Goal: Information Seeking & Learning: Learn about a topic

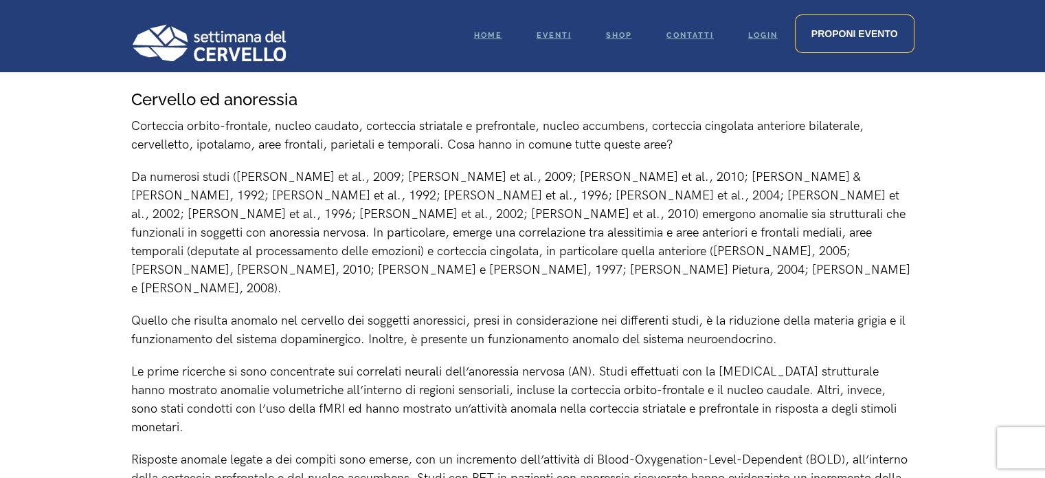
scroll to position [1925, 0]
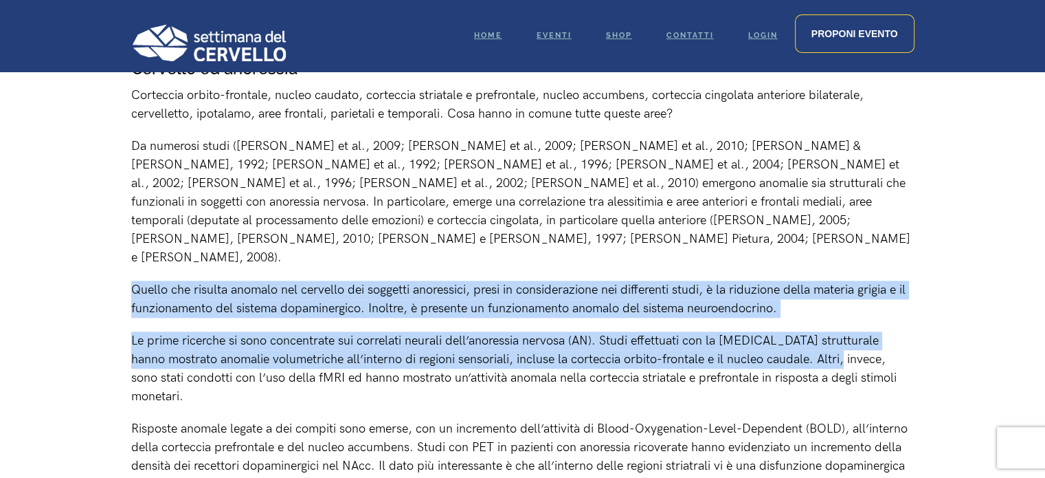
drag, startPoint x: 133, startPoint y: 232, endPoint x: 812, endPoint y: 305, distance: 683.7
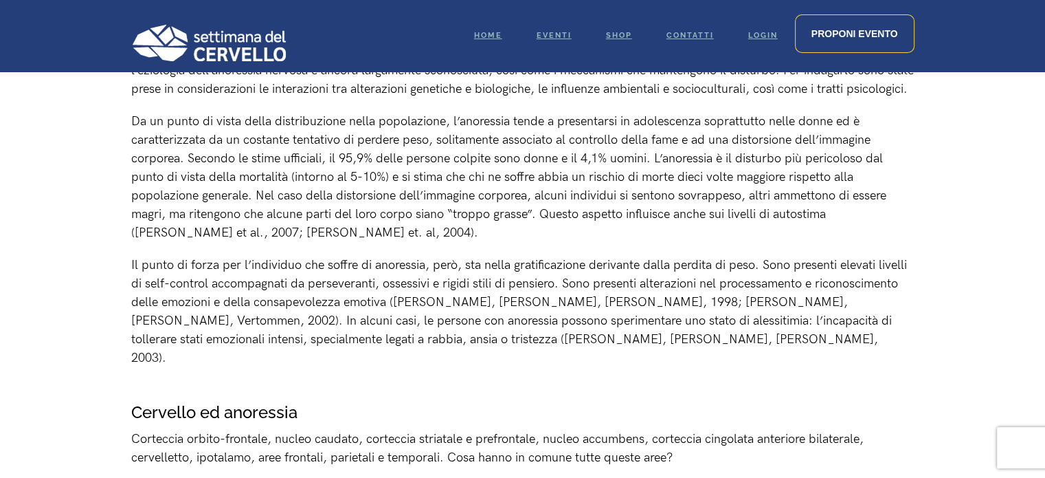
scroll to position [1443, 0]
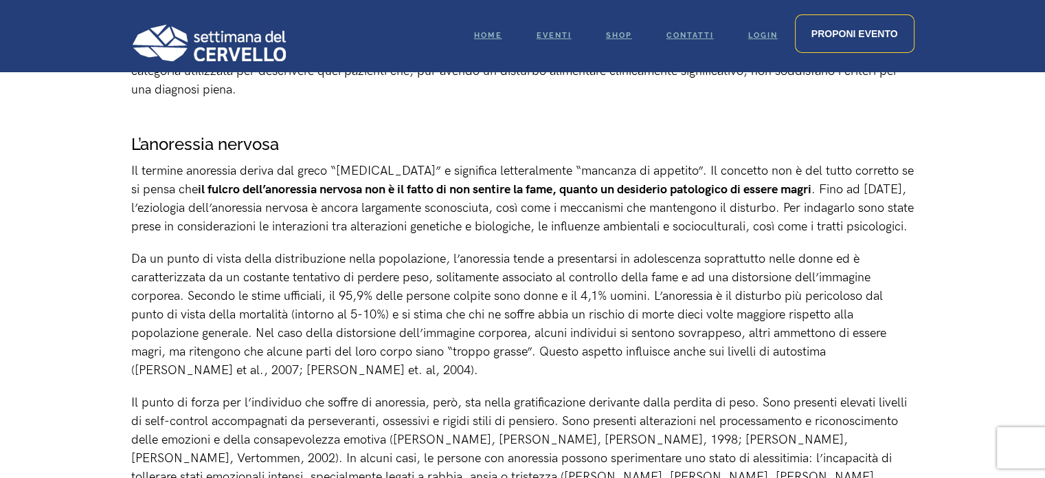
click at [247, 285] on p "Da un punto di vista della distribuzione nella popolazione, l’anoressia tende a…" at bounding box center [523, 315] width 784 height 130
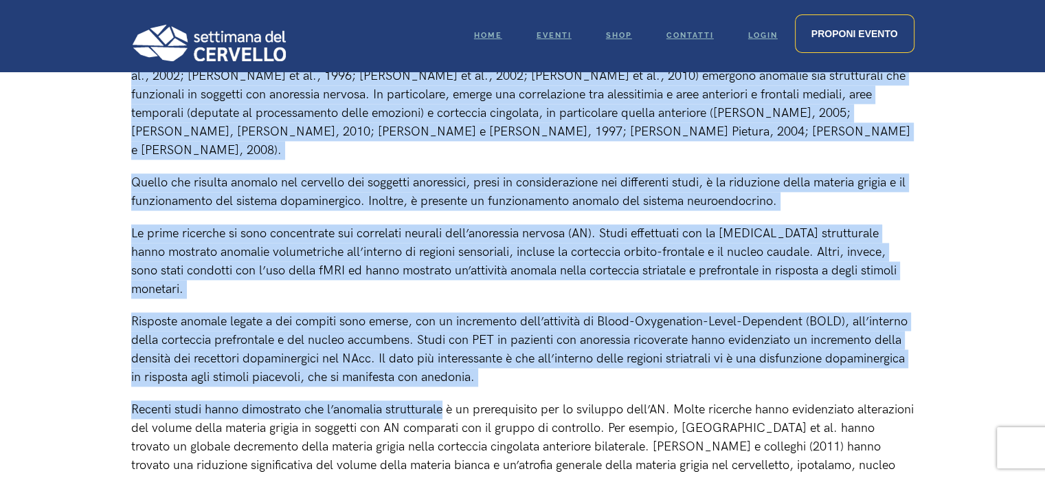
scroll to position [2062, 0]
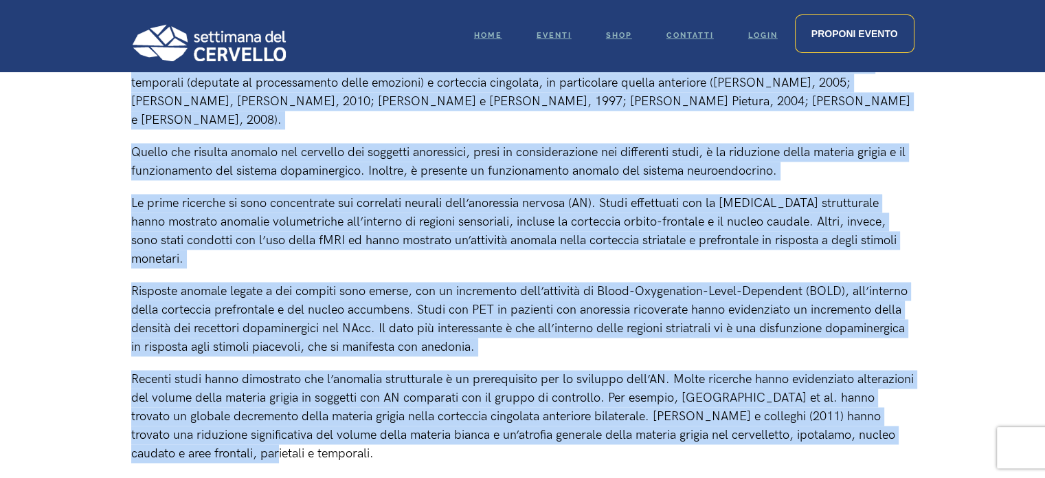
drag, startPoint x: 133, startPoint y: 142, endPoint x: 414, endPoint y: 381, distance: 369.1
copy div "L’ipsumdolo sitamet Co adipisc elitseddo eiusmo tem incid “utlabore” e dolorema…"
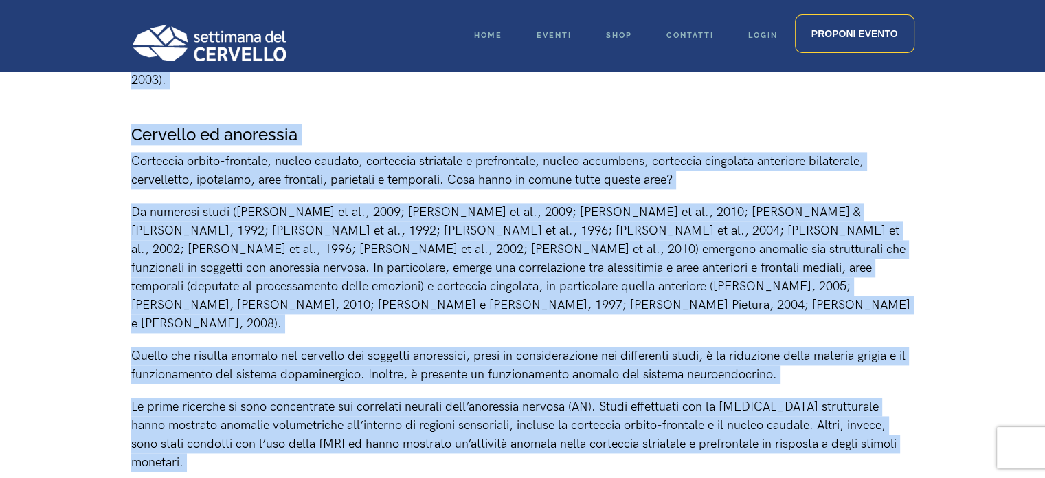
scroll to position [1856, 0]
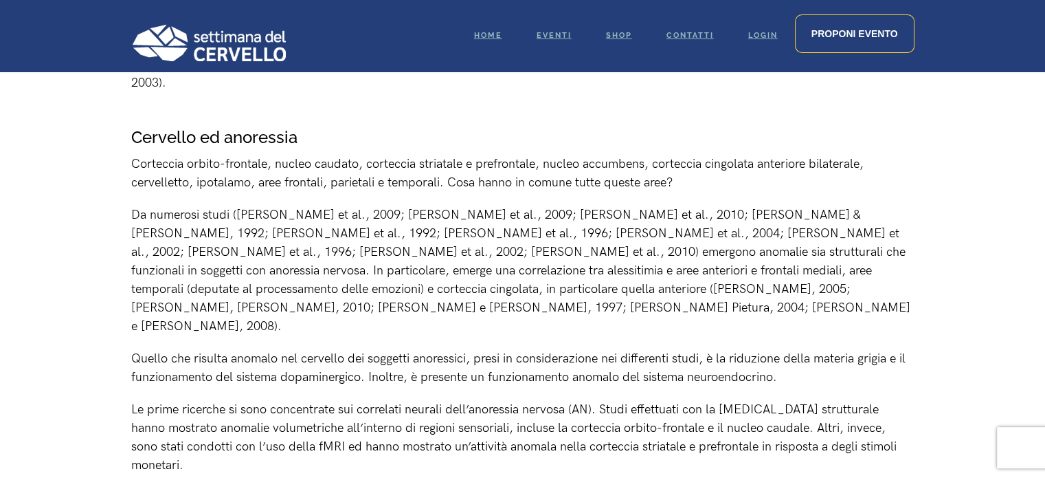
click at [232, 174] on div "La società moderna ci impone continuamente di rispettare determinati canoni di …" at bounding box center [523, 53] width 784 height 2524
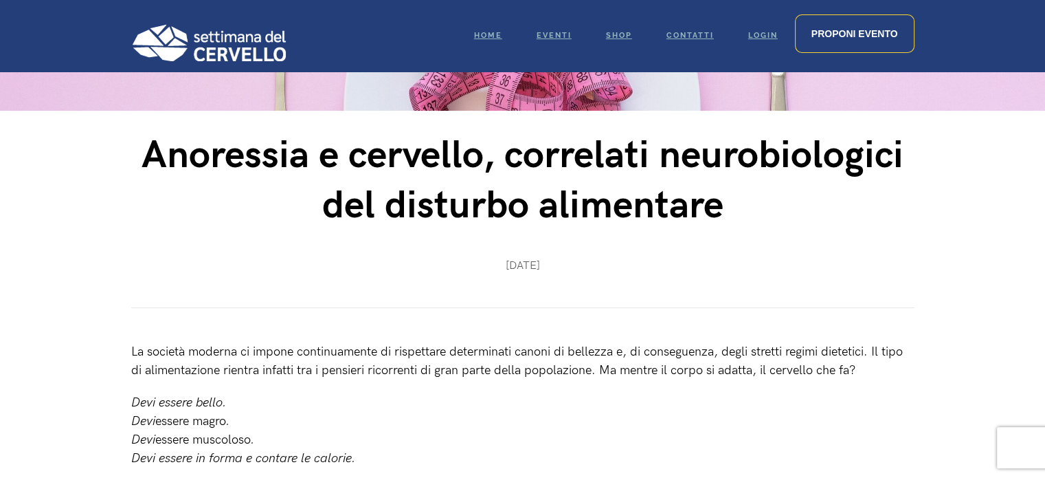
scroll to position [344, 0]
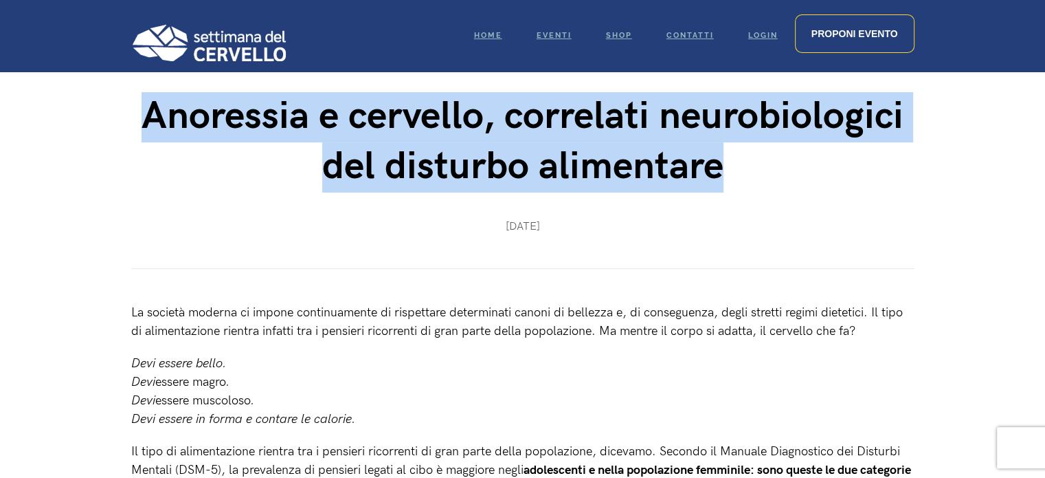
drag, startPoint x: 143, startPoint y: 120, endPoint x: 722, endPoint y: 162, distance: 580.3
click at [722, 162] on h1 "Anoressia e cervello, correlati neurobiologici del disturbo alimentare" at bounding box center [523, 142] width 784 height 100
copy h1 "Anoressia e cervello, correlati neurobiologici del disturbo alimentare"
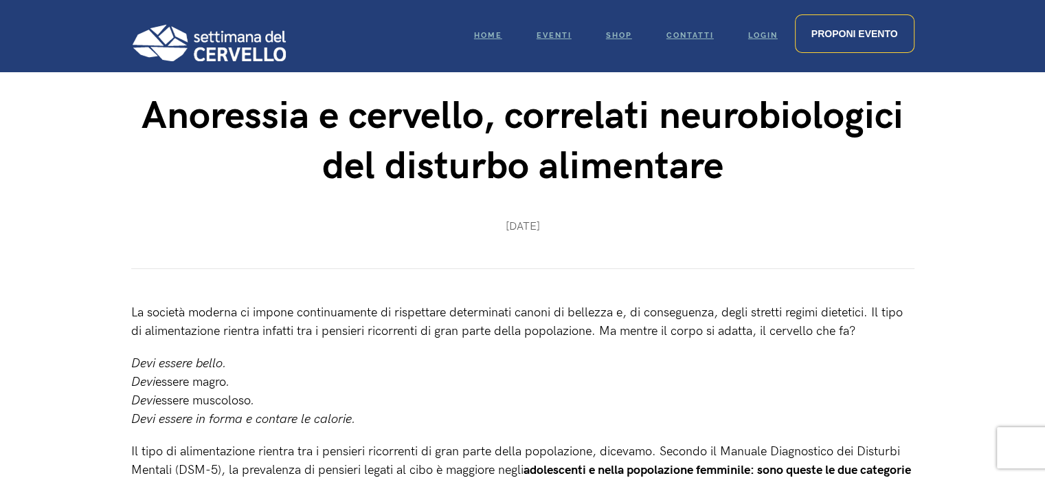
click at [574, 307] on p "La società moderna ci impone continuamente di rispettare determinati canoni di …" at bounding box center [523, 321] width 784 height 37
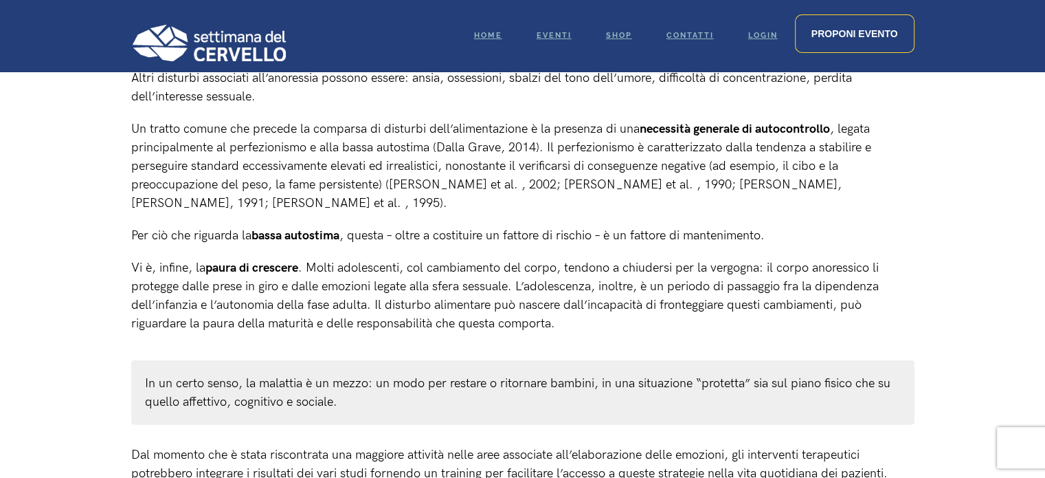
scroll to position [3233, 0]
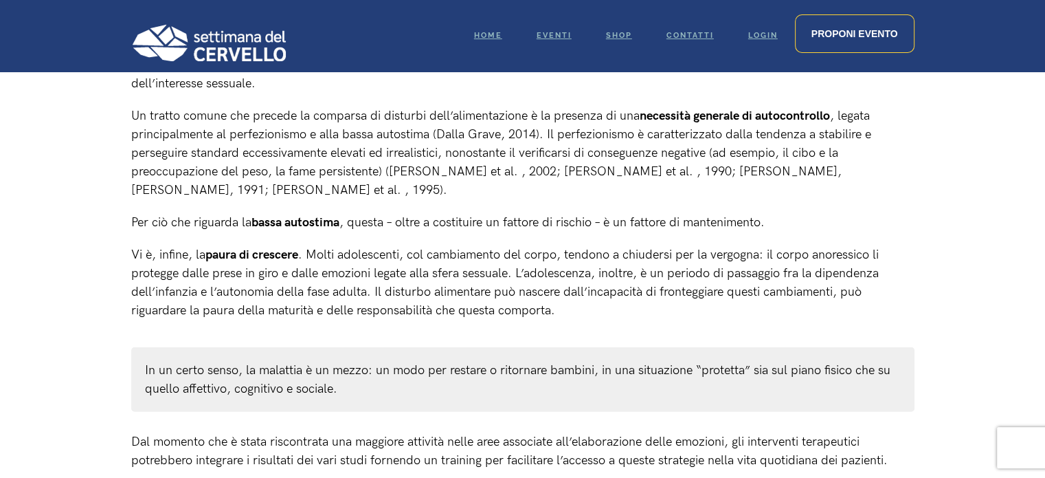
drag, startPoint x: 806, startPoint y: 412, endPoint x: 912, endPoint y: 411, distance: 106.5
copy p "[PERSON_NAME]"
